Goal: Task Accomplishment & Management: Complete application form

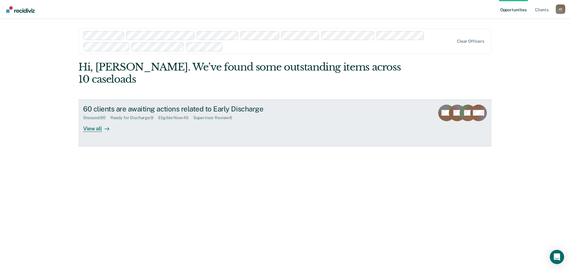
click at [98, 121] on div "View all" at bounding box center [99, 127] width 33 height 12
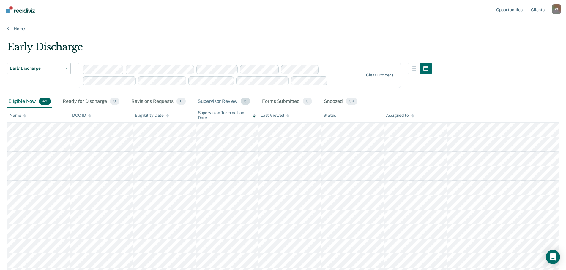
click at [213, 101] on div "Supervisor Review 6" at bounding box center [223, 101] width 55 height 13
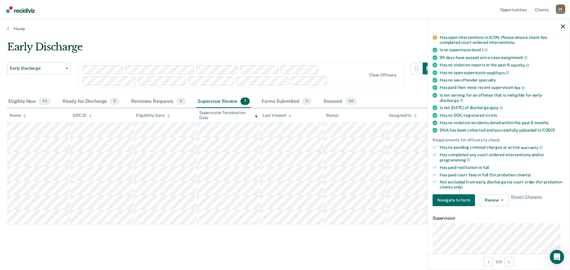
scroll to position [89, 0]
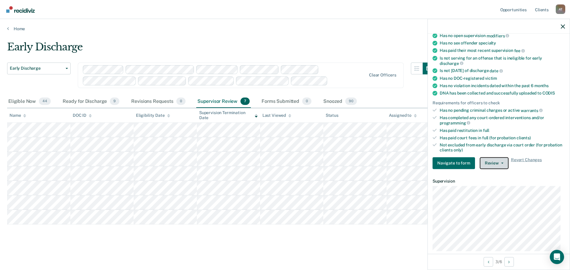
click at [501, 163] on icon "button" at bounding box center [502, 163] width 2 height 1
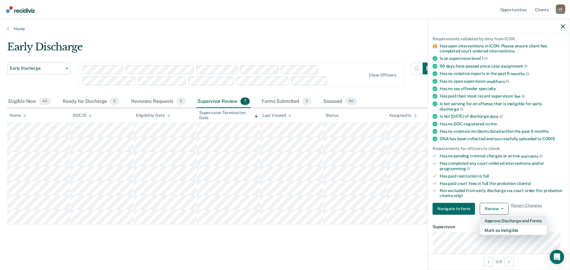
scroll to position [0, 0]
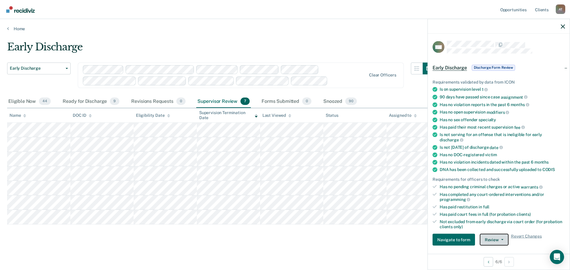
click at [491, 239] on button "Review" at bounding box center [494, 240] width 29 height 12
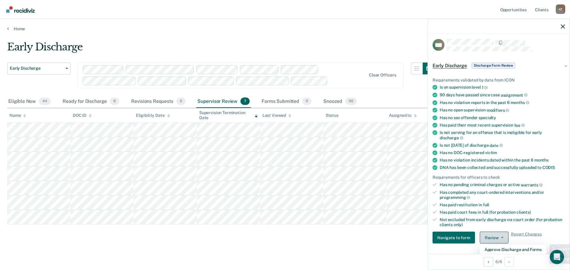
click at [501, 237] on icon "button" at bounding box center [502, 237] width 2 height 1
click at [501, 238] on icon "button" at bounding box center [502, 237] width 2 height 1
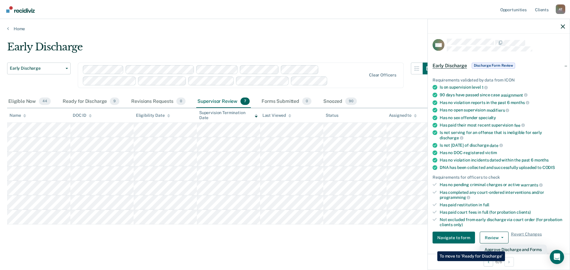
click at [505, 247] on button "Approve Discharge and Forms" at bounding box center [513, 249] width 67 height 9
